Goal: Transaction & Acquisition: Purchase product/service

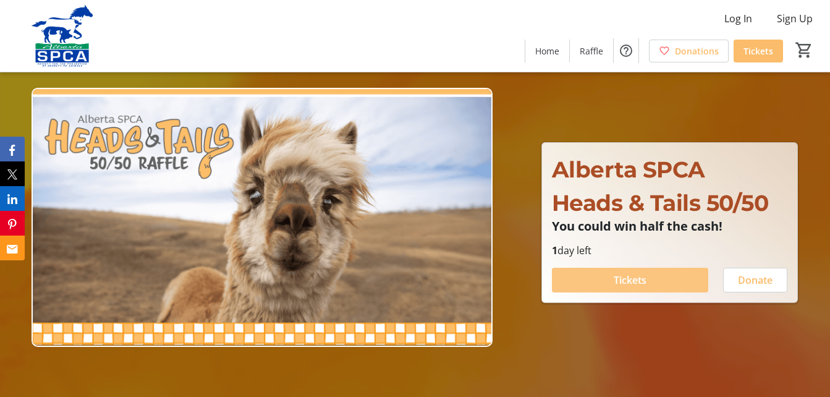
click at [623, 280] on span "Tickets" at bounding box center [629, 279] width 33 height 15
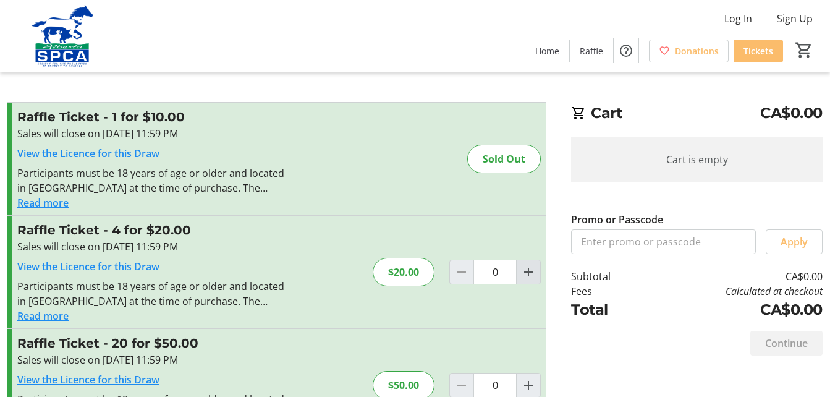
click at [529, 269] on mat-icon "Increment by one" at bounding box center [528, 271] width 15 height 15
type input "1"
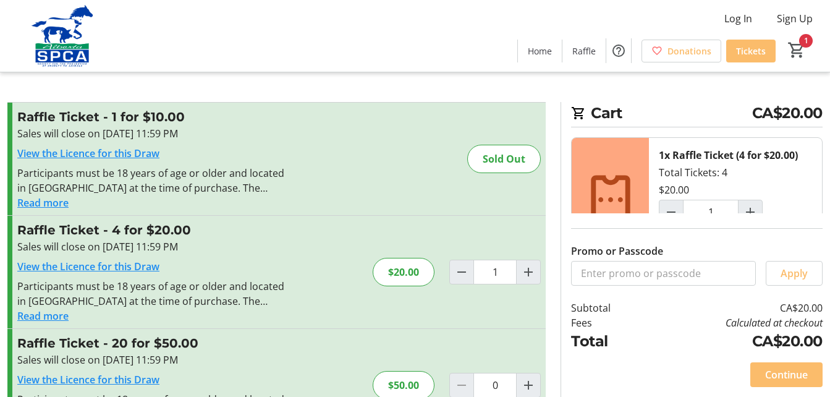
scroll to position [25, 0]
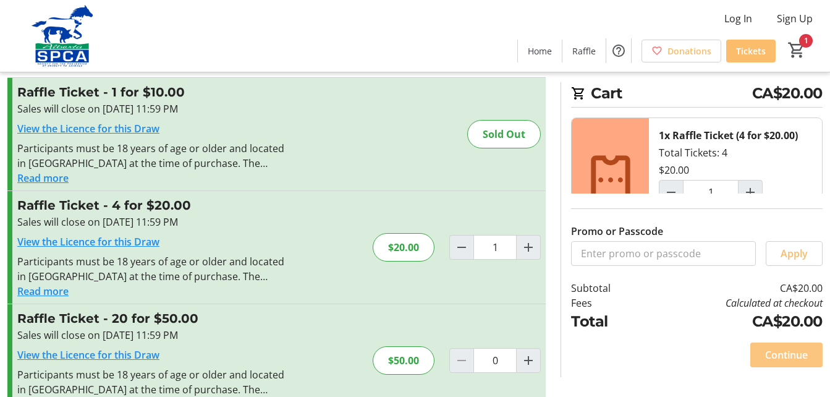
click at [785, 351] on span "Continue" at bounding box center [786, 354] width 43 height 15
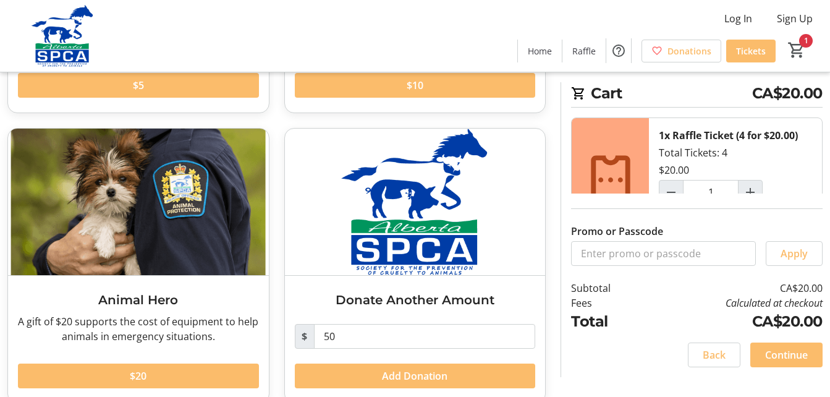
scroll to position [305, 0]
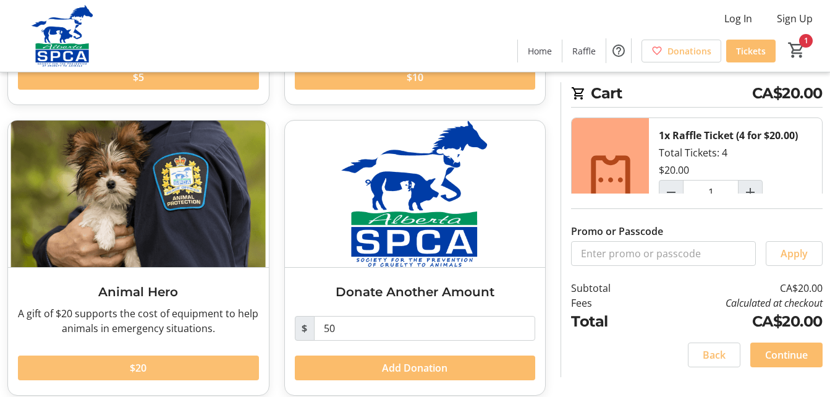
click at [181, 368] on span at bounding box center [138, 368] width 241 height 30
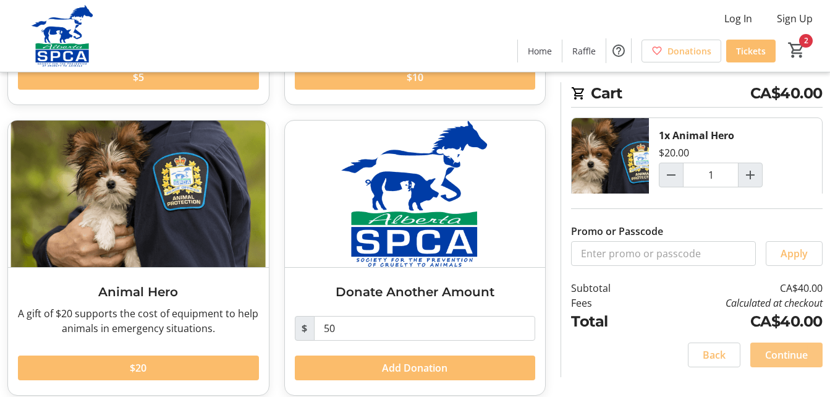
click at [780, 354] on span "Continue" at bounding box center [786, 354] width 43 height 15
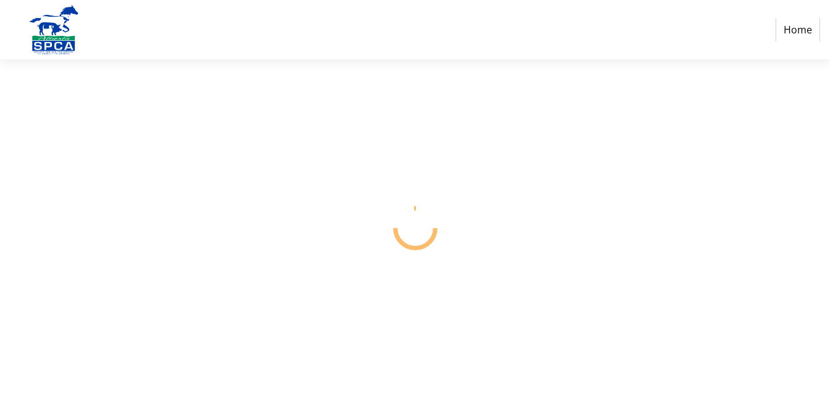
select select "CA"
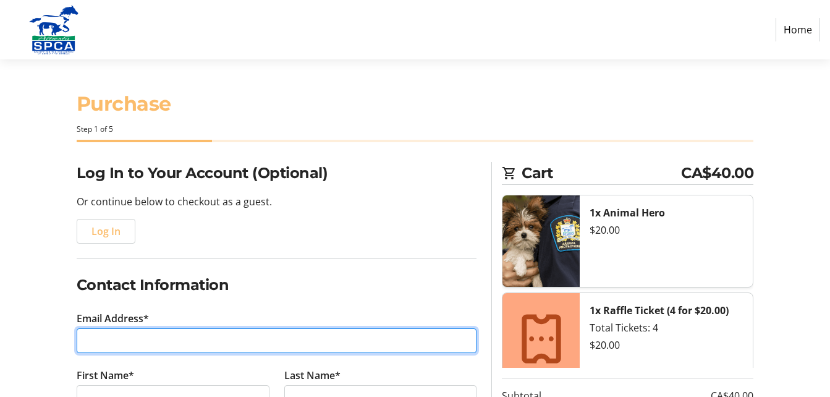
click at [250, 335] on input "Email Address*" at bounding box center [277, 340] width 400 height 25
type input "[EMAIL_ADDRESS][DOMAIN_NAME]"
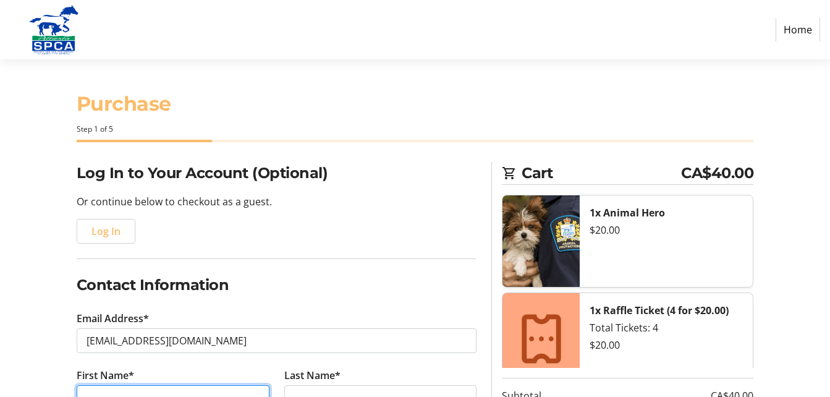
type input "[PERSON_NAME] and [PERSON_NAME]"
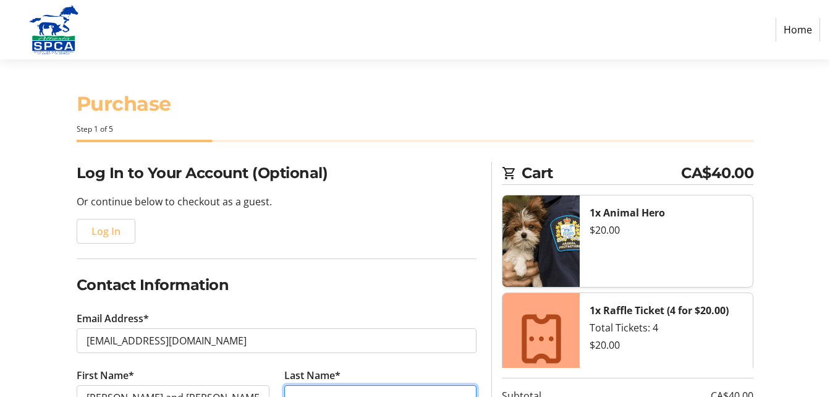
type input "[PERSON_NAME]"
type input "[PHONE_NUMBER]"
type input "543 Station Main"
type input "[PERSON_NAME]"
select select "AB"
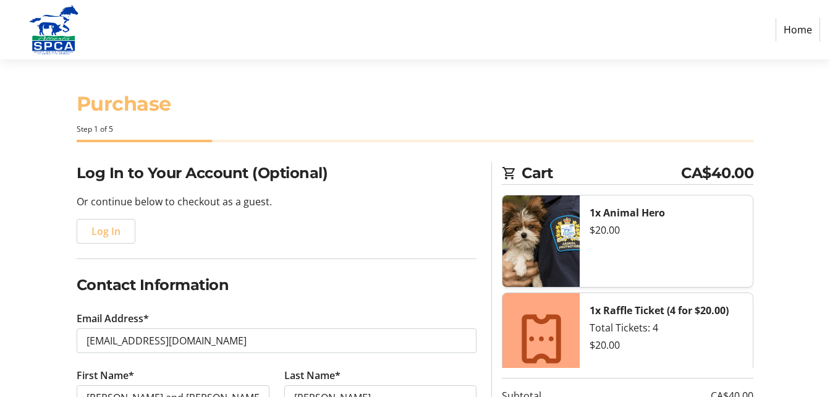
type input "T0H 2M0"
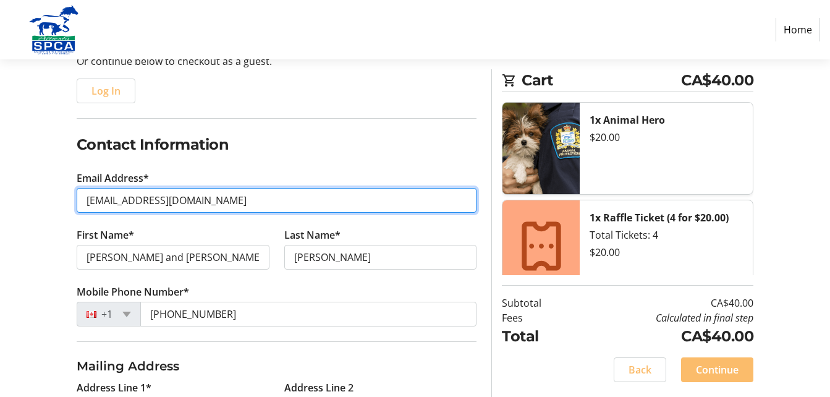
scroll to position [173, 0]
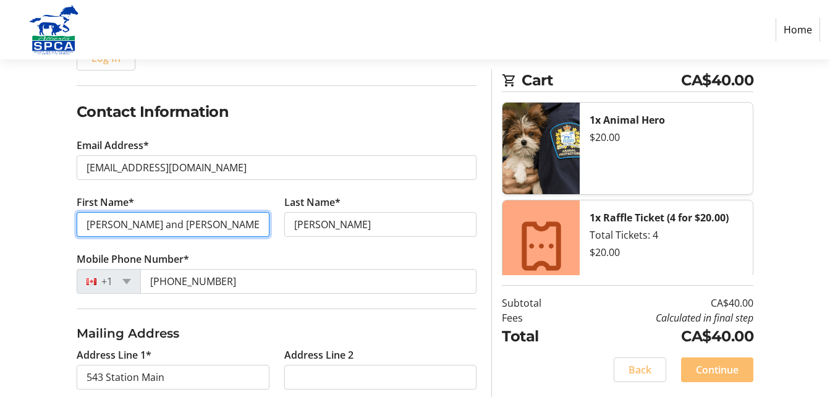
click at [140, 225] on input "[PERSON_NAME] and [PERSON_NAME]" at bounding box center [173, 224] width 193 height 25
type input "[PERSON_NAME]"
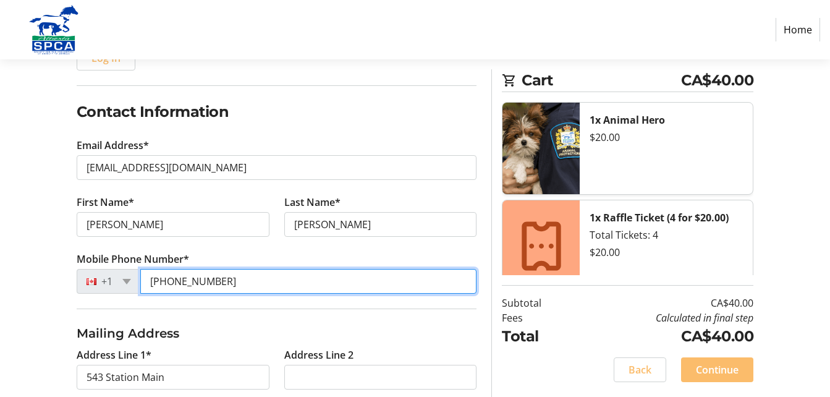
click at [219, 277] on input "[PHONE_NUMBER]" at bounding box center [308, 281] width 337 height 25
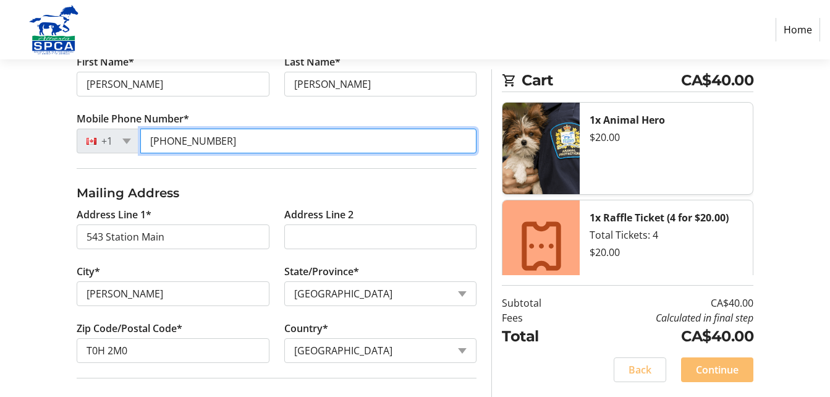
scroll to position [379, 0]
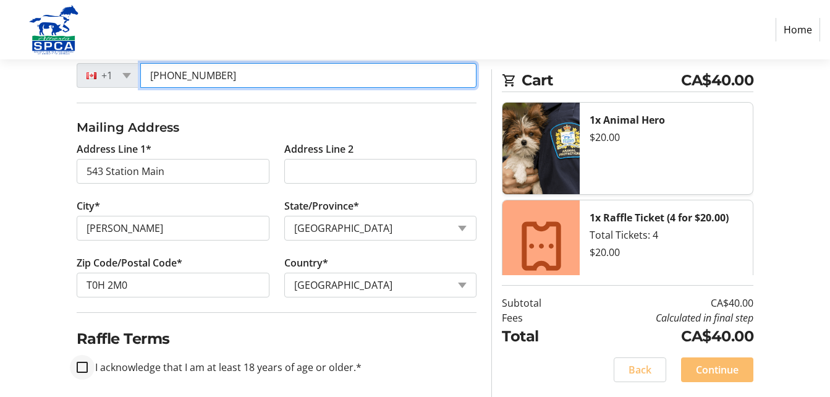
type input "[PHONE_NUMBER]"
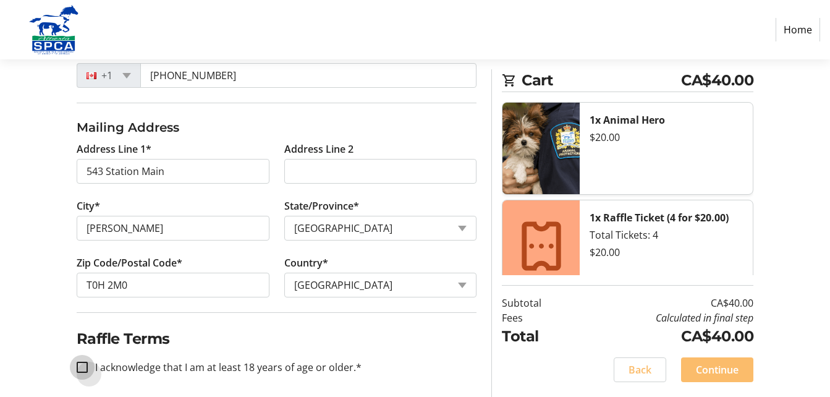
click at [80, 364] on input "I acknowledge that I am at least 18 years of age or older.*" at bounding box center [82, 366] width 11 height 11
checkbox input "true"
click at [696, 368] on span "Continue" at bounding box center [717, 369] width 43 height 15
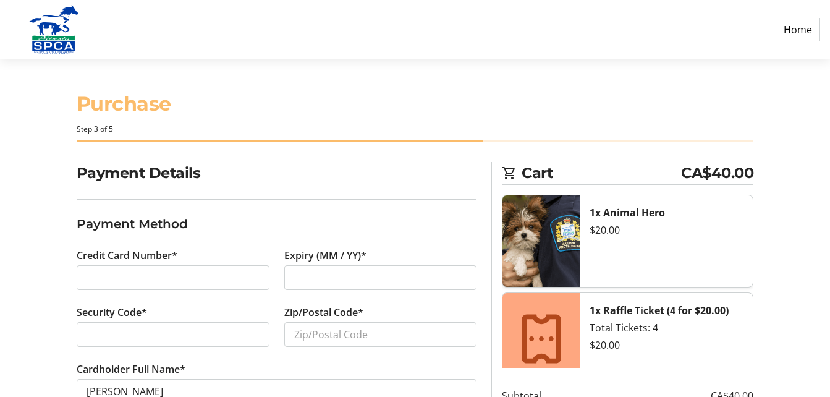
drag, startPoint x: 234, startPoint y: 192, endPoint x: 234, endPoint y: 201, distance: 8.6
click at [234, 198] on section "Payment Details Payment Method Credit Card Number* Expiry (MM / YY)* Security C…" at bounding box center [277, 297] width 400 height 271
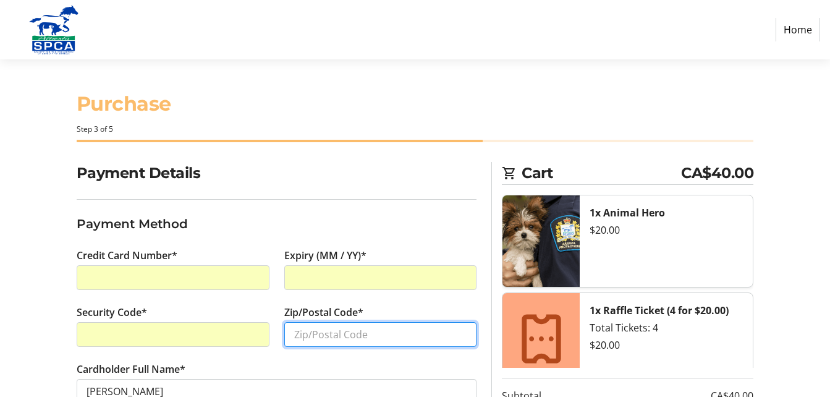
click at [294, 329] on input "Zip/Postal Code*" at bounding box center [380, 334] width 193 height 25
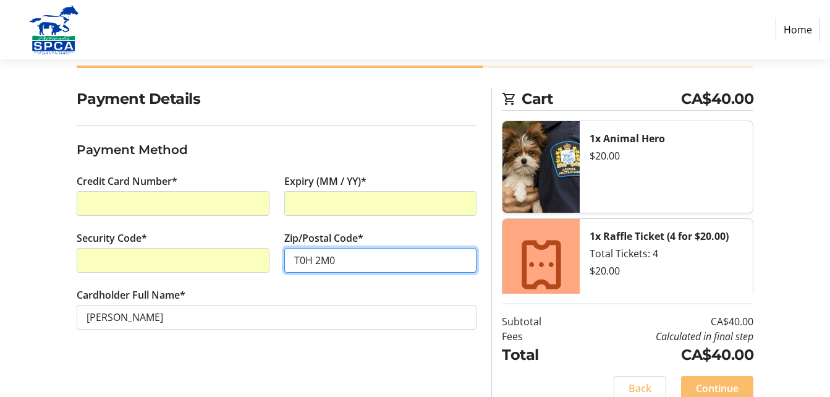
scroll to position [93, 0]
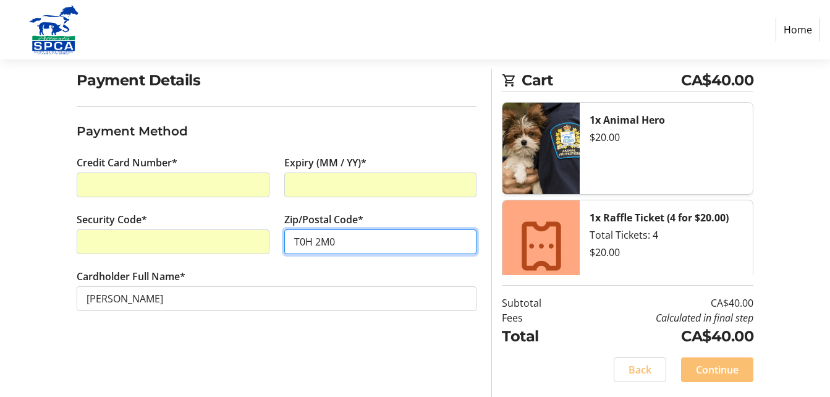
type input "T0H 2M0"
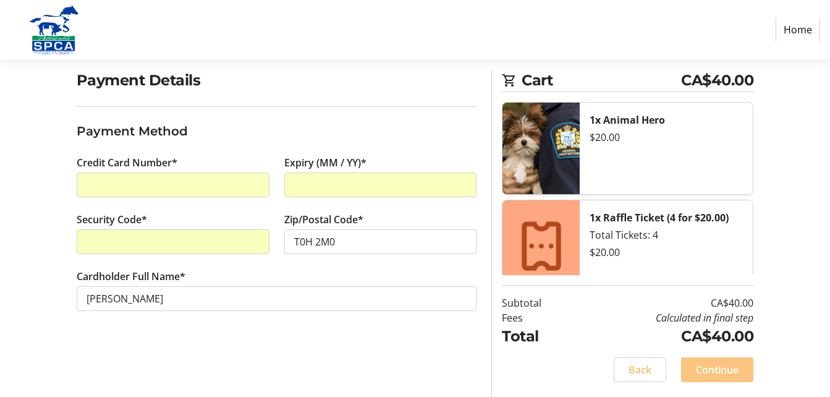
click at [733, 372] on span "Continue" at bounding box center [717, 369] width 43 height 15
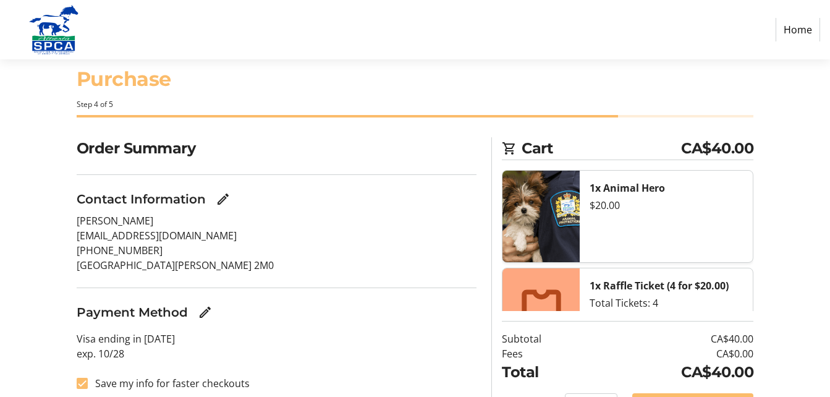
scroll to position [66, 0]
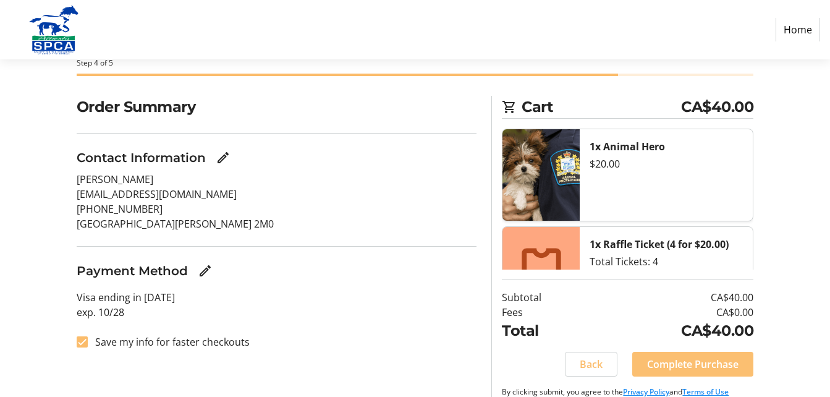
click at [733, 366] on span "Complete Purchase" at bounding box center [692, 363] width 91 height 15
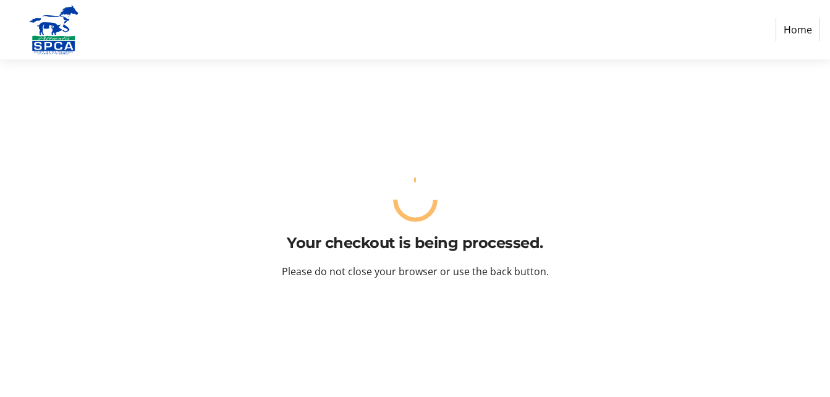
scroll to position [0, 0]
